Goal: Find specific page/section: Find specific page/section

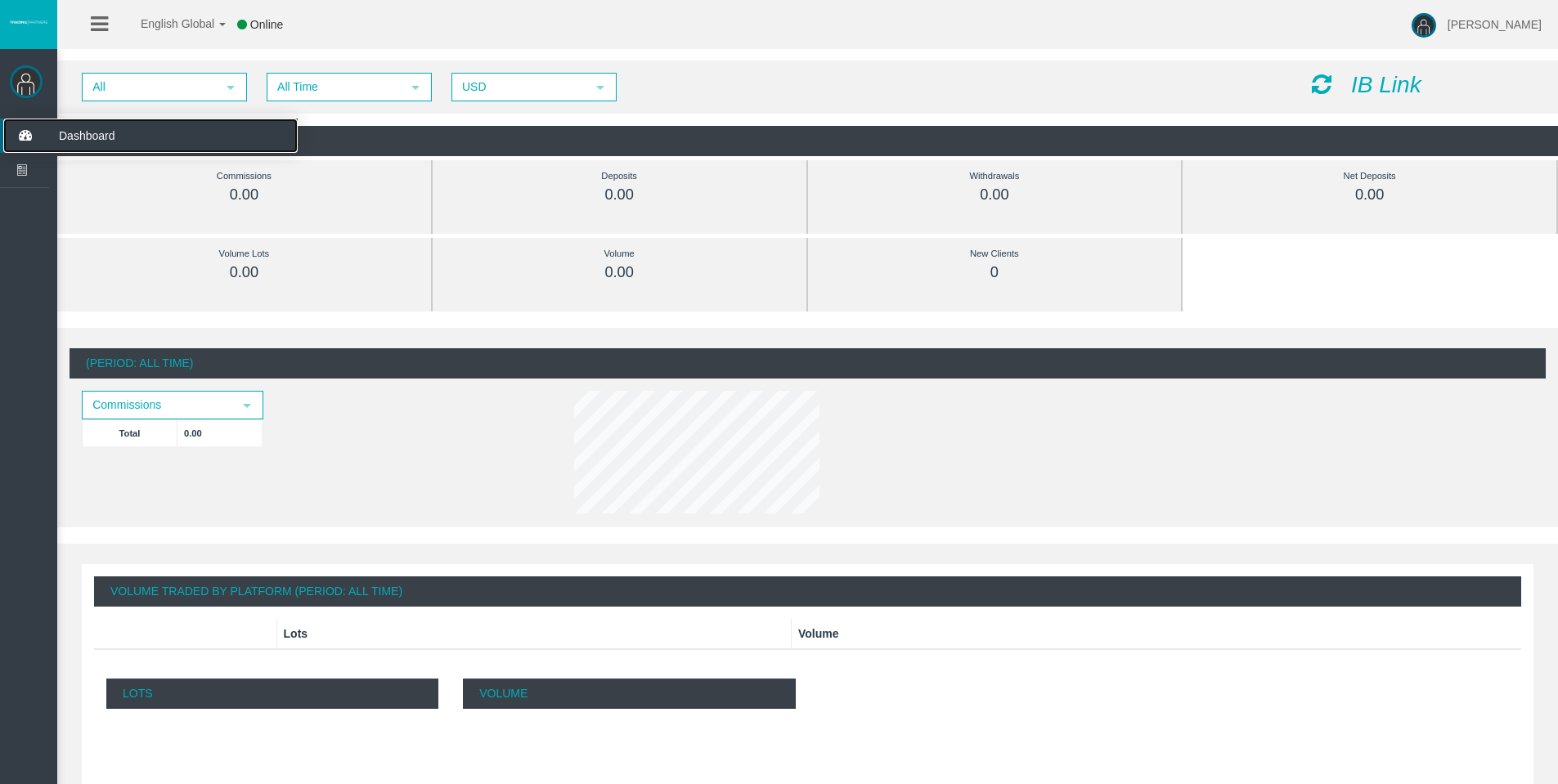
click at [29, 132] on icon at bounding box center [25, 136] width 44 height 34
click at [136, 134] on span "Dashboard" at bounding box center [126, 136] width 161 height 34
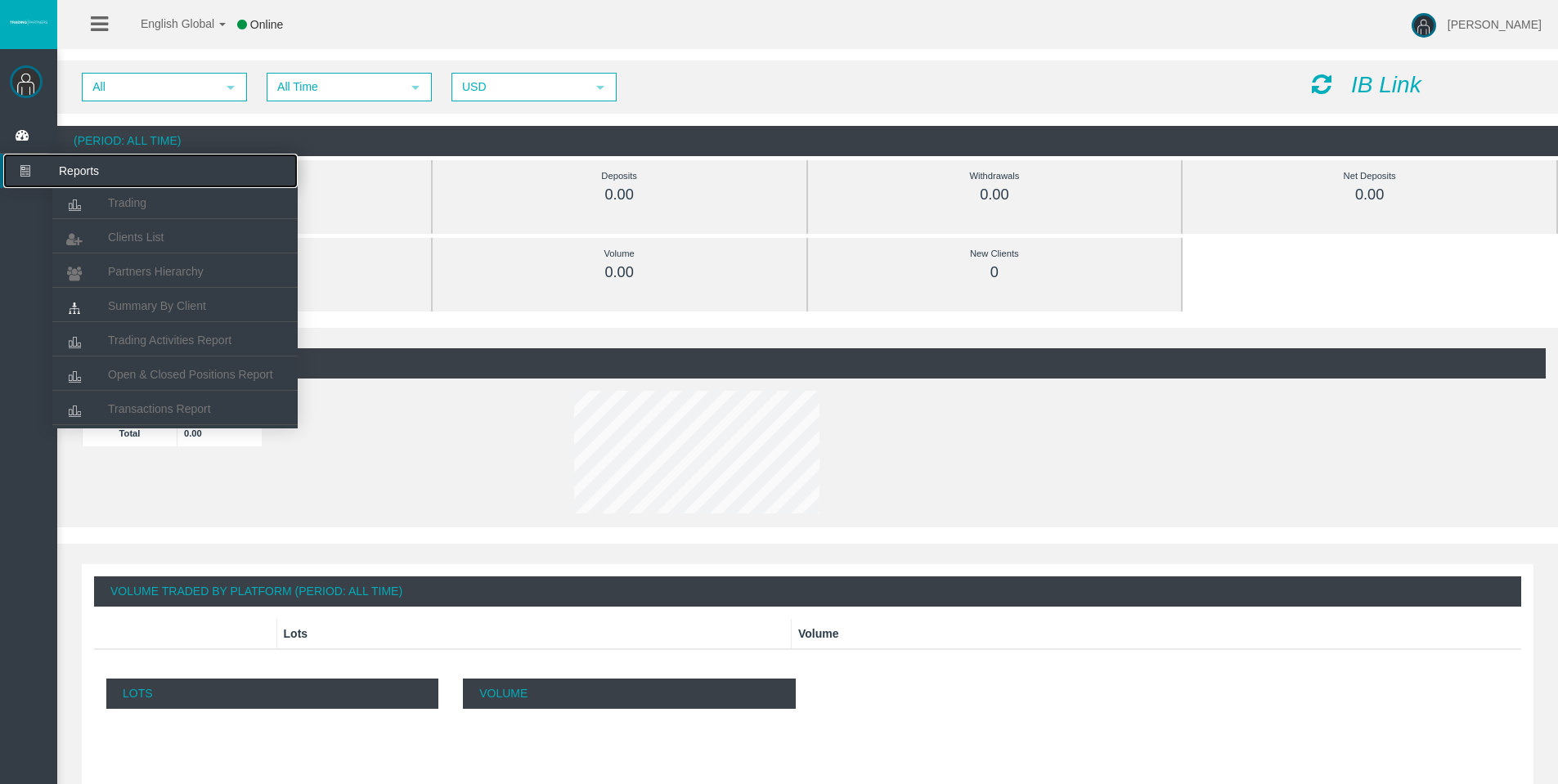
click at [89, 181] on span "Reports" at bounding box center [126, 171] width 161 height 34
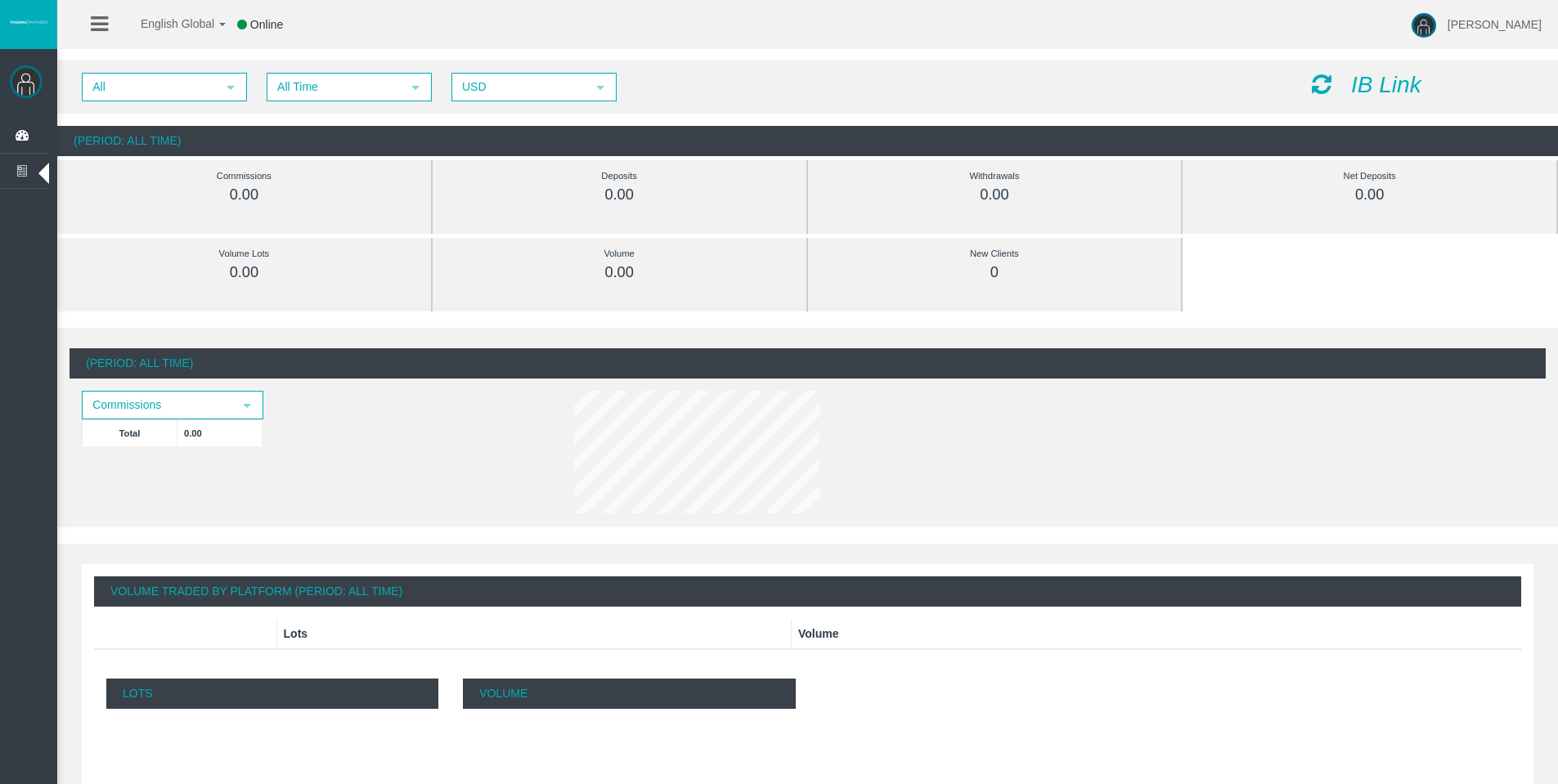
click at [95, 29] on icon at bounding box center [99, 24] width 17 height 21
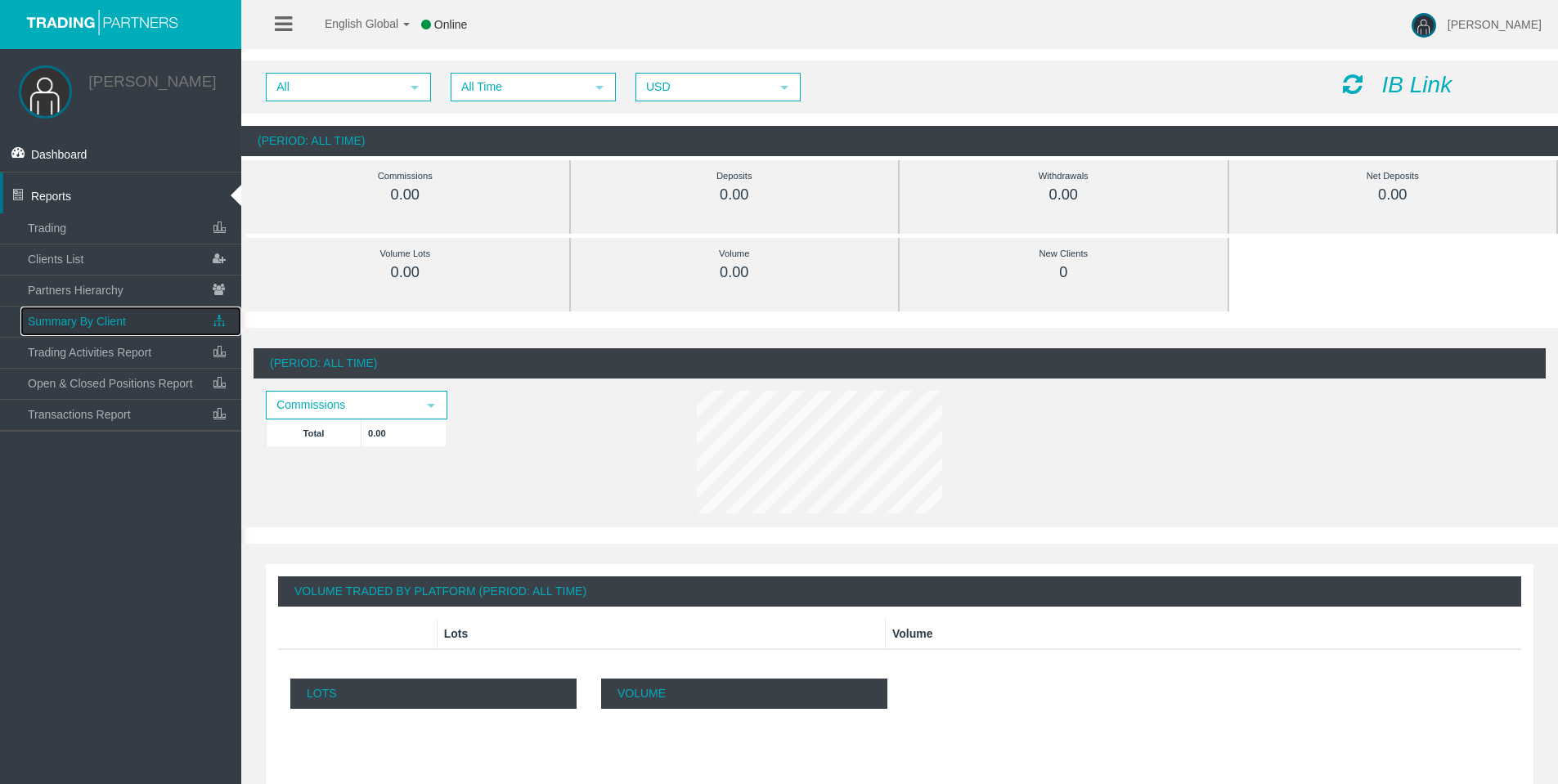
click at [136, 318] on link "Summary By Client" at bounding box center [131, 321] width 221 height 29
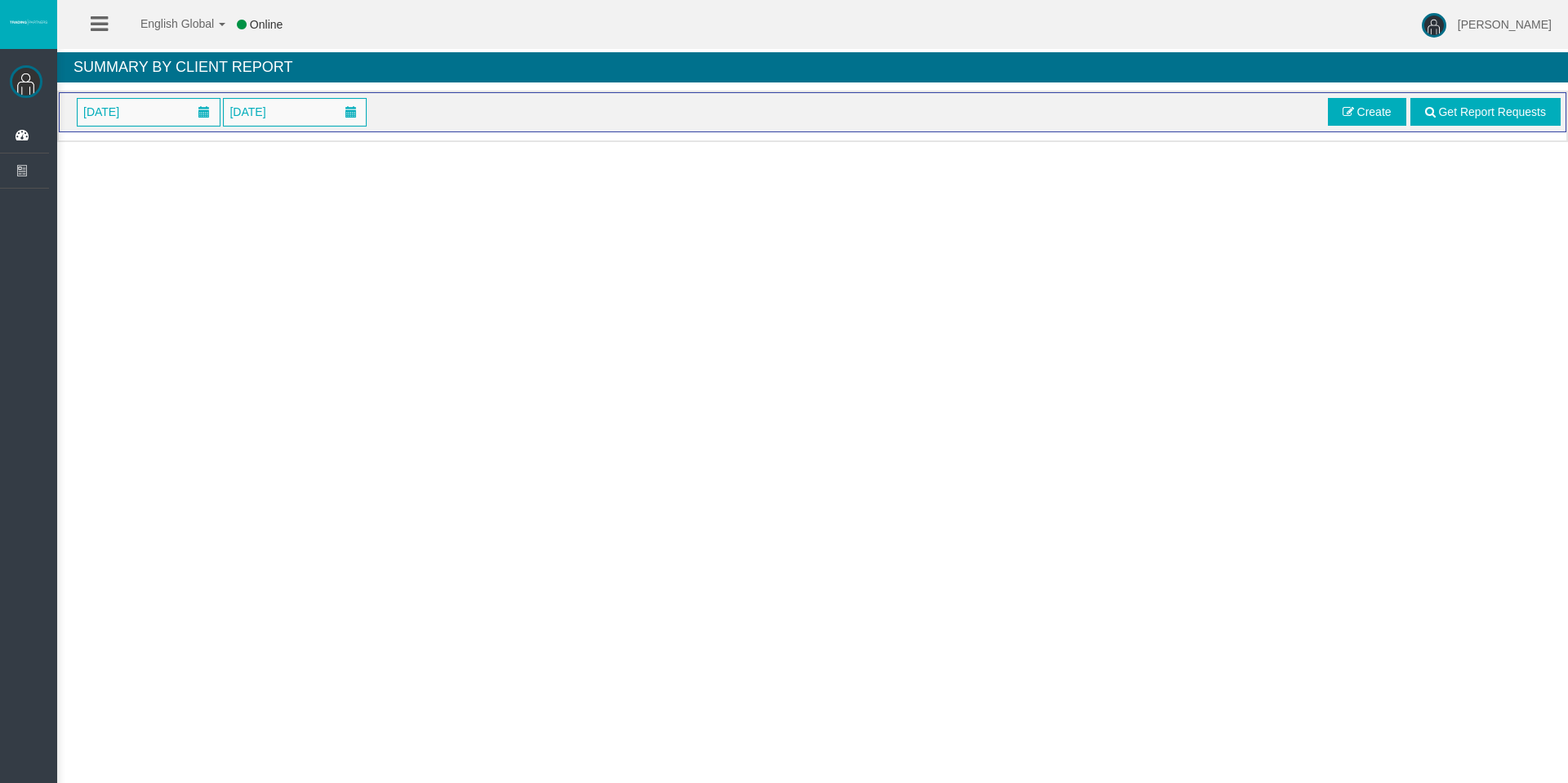
click at [106, 23] on icon at bounding box center [99, 24] width 17 height 21
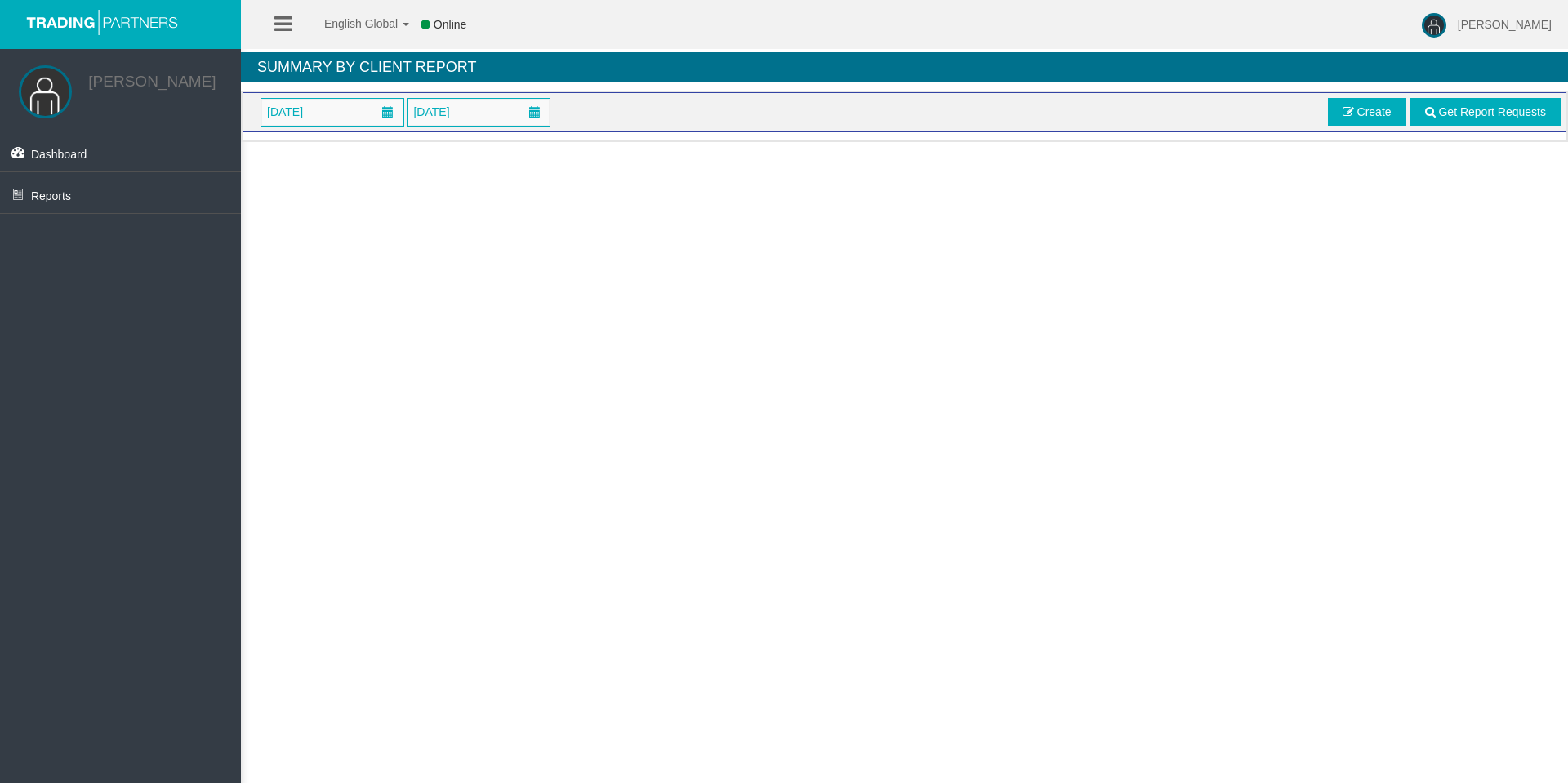
click at [275, 24] on icon at bounding box center [283, 24] width 17 height 21
